Goal: Communication & Community: Answer question/provide support

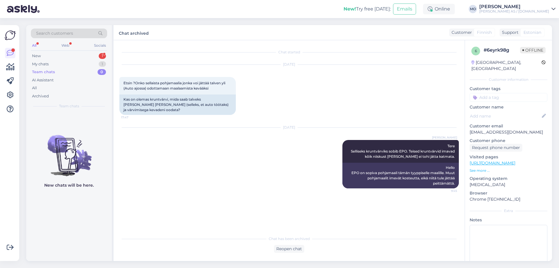
click at [47, 50] on div "All Web Socials" at bounding box center [69, 46] width 76 height 9
click at [47, 56] on div "New 1" at bounding box center [69, 56] width 76 height 8
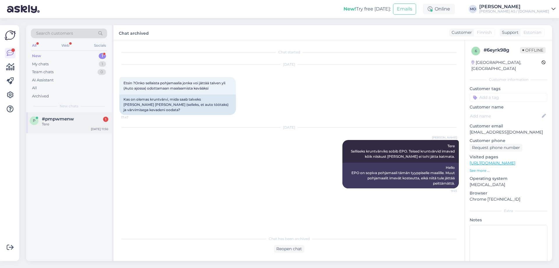
click at [60, 126] on div "Tere" at bounding box center [75, 123] width 66 height 5
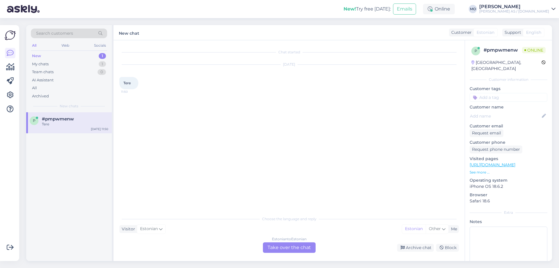
click at [292, 248] on div "Estonian to Estonian Take over the chat" at bounding box center [289, 247] width 53 height 10
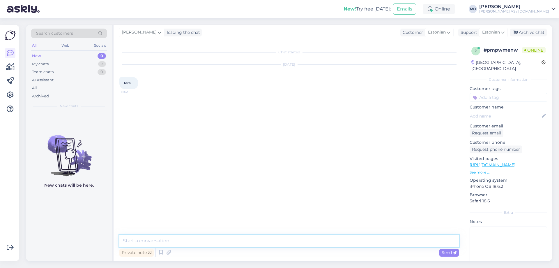
click at [173, 243] on textarea at bounding box center [289, 240] width 340 height 12
type textarea "Tere, kuidas saame aidata?"
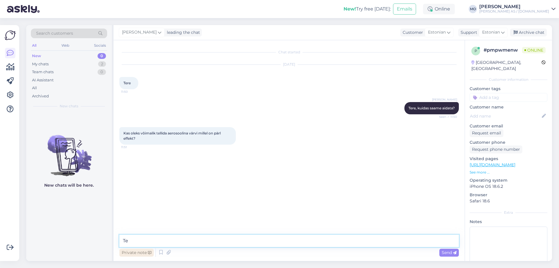
type textarea "T"
type textarea "Ja ikka saab tellida ka pärleffektiga värve, antud värvid vajavad ainult ka lak…"
click at [449, 250] on span "Send" at bounding box center [449, 252] width 15 height 5
